Goal: Transaction & Acquisition: Subscribe to service/newsletter

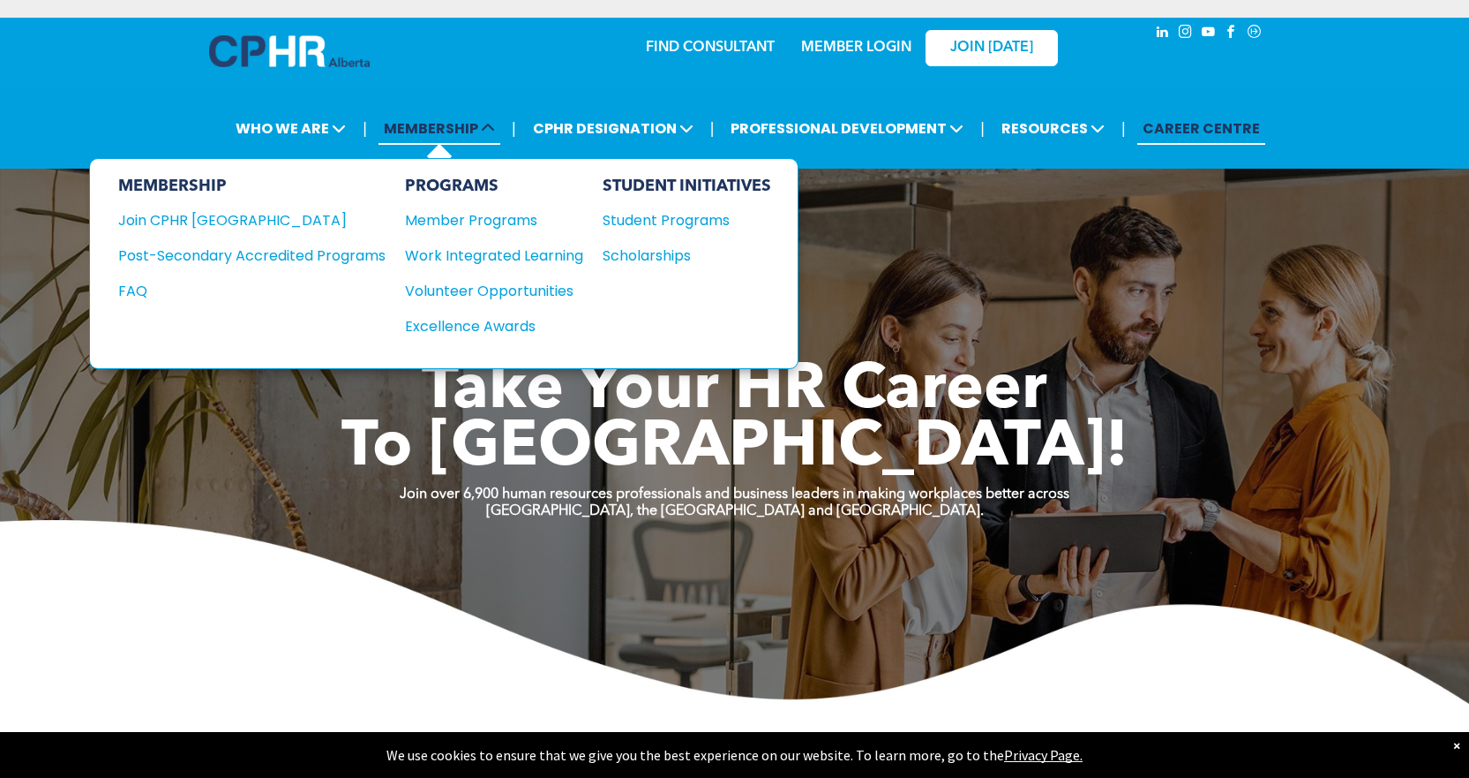
click at [469, 132] on span "MEMBERSHIP" at bounding box center [440, 128] width 122 height 33
click at [116, 288] on div "MEMBERSHIP Join CPHR Alberta Post-Secondary Accredited Programs FAQ PROGRAMS Me…" at bounding box center [444, 263] width 710 height 211
click at [127, 292] on div "FAQ" at bounding box center [238, 291] width 241 height 22
click at [201, 216] on div "Join CPHR [GEOGRAPHIC_DATA]" at bounding box center [238, 220] width 241 height 22
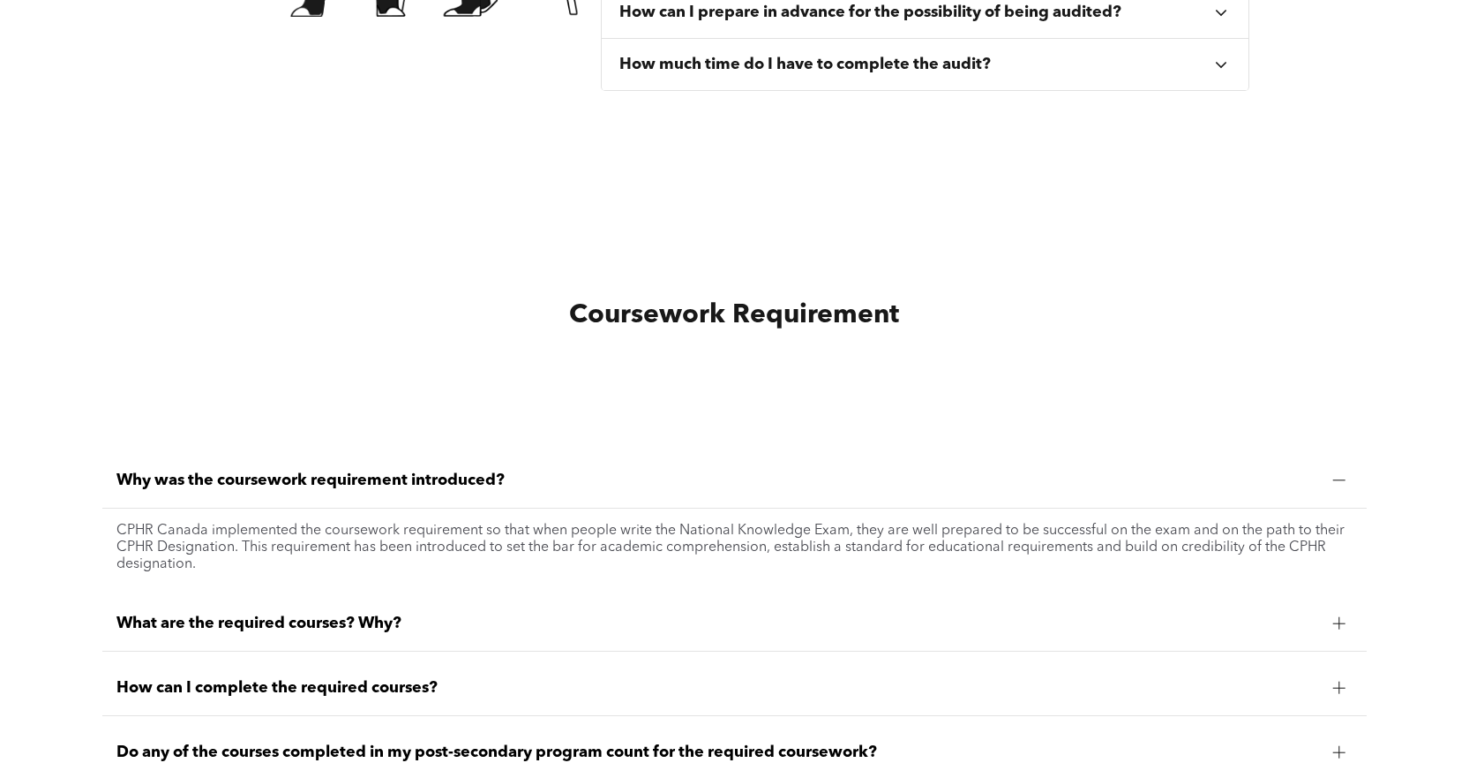
scroll to position [1324, 0]
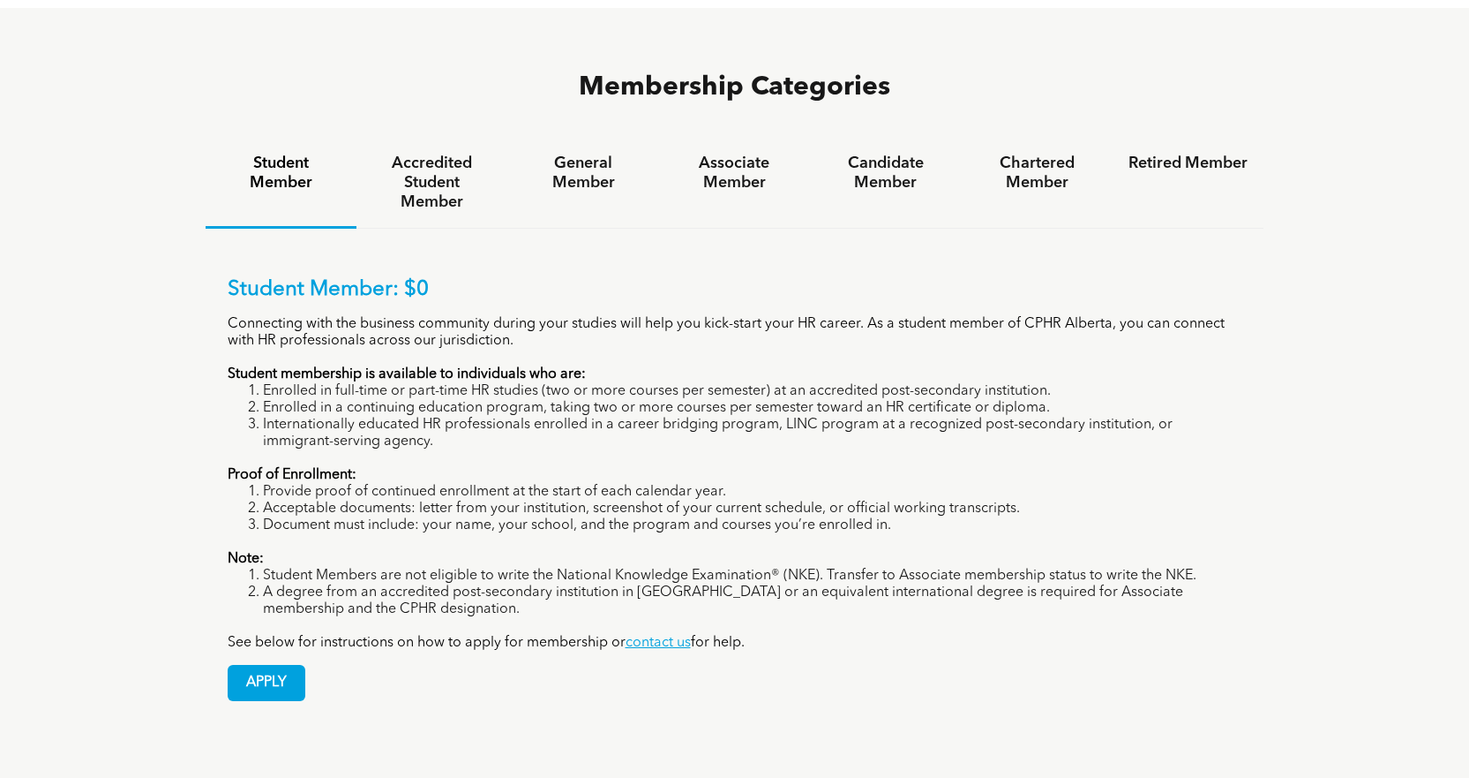
scroll to position [1147, 0]
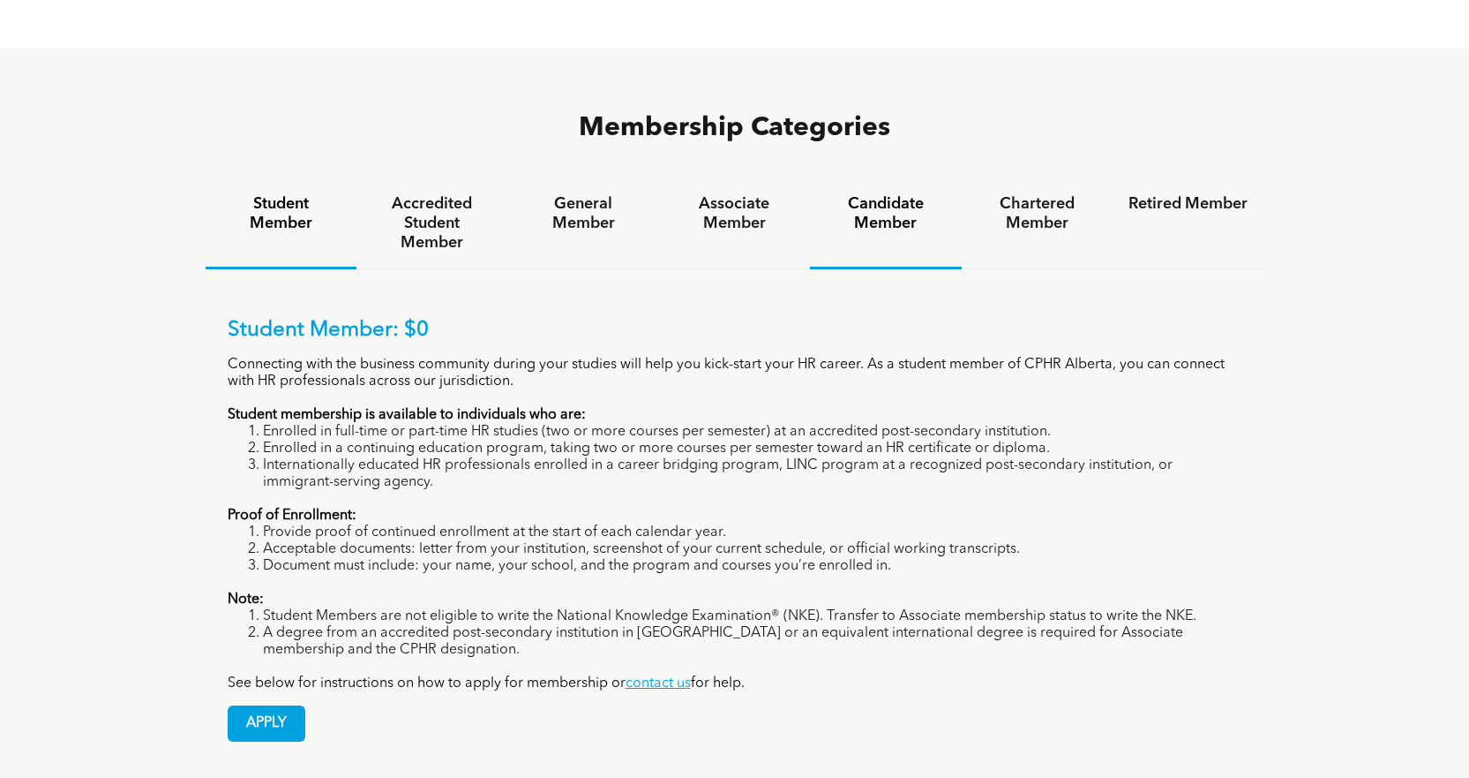
click at [913, 194] on h4 "Candidate Member" at bounding box center [885, 213] width 119 height 39
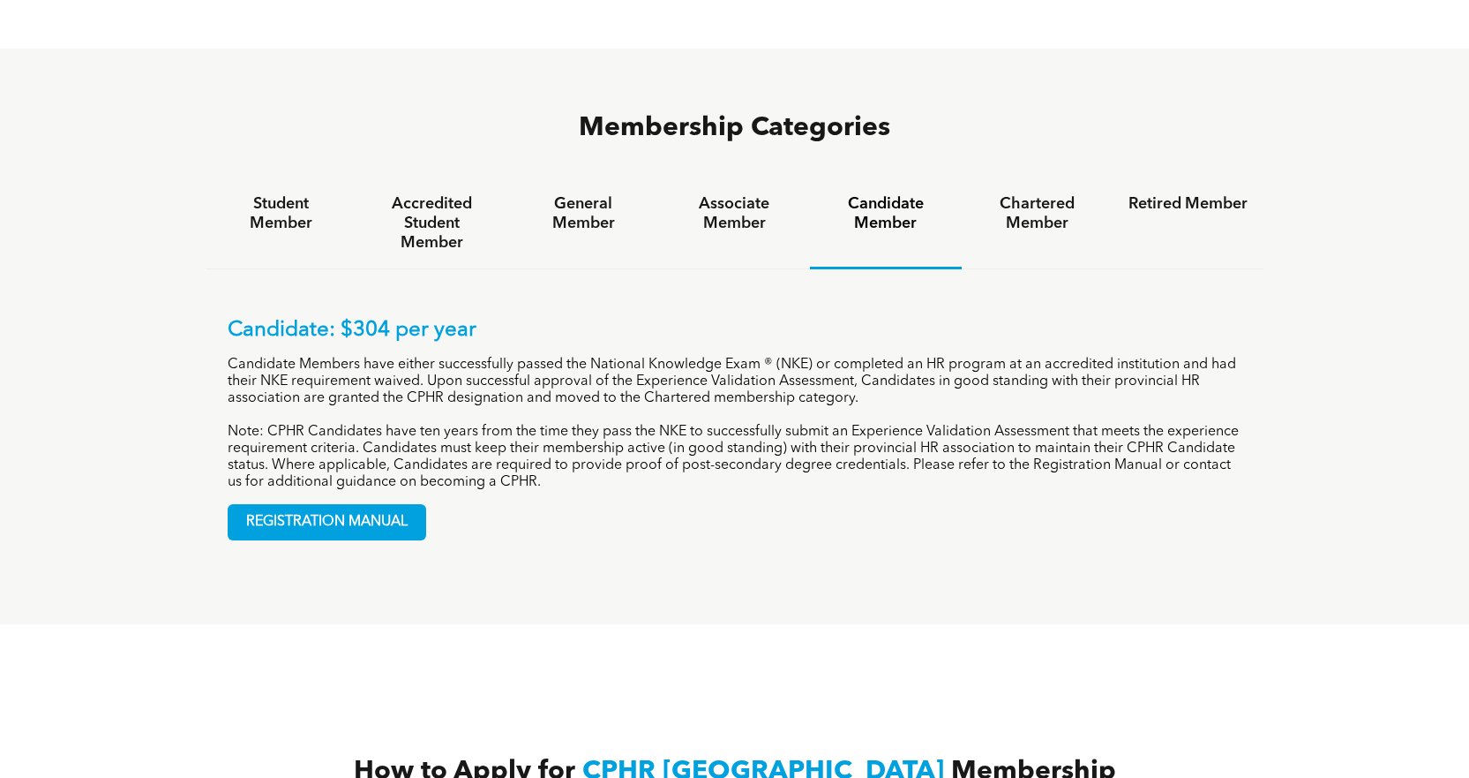
drag, startPoint x: 253, startPoint y: 577, endPoint x: 387, endPoint y: 626, distance: 142.7
